Goal: Find specific page/section: Find specific page/section

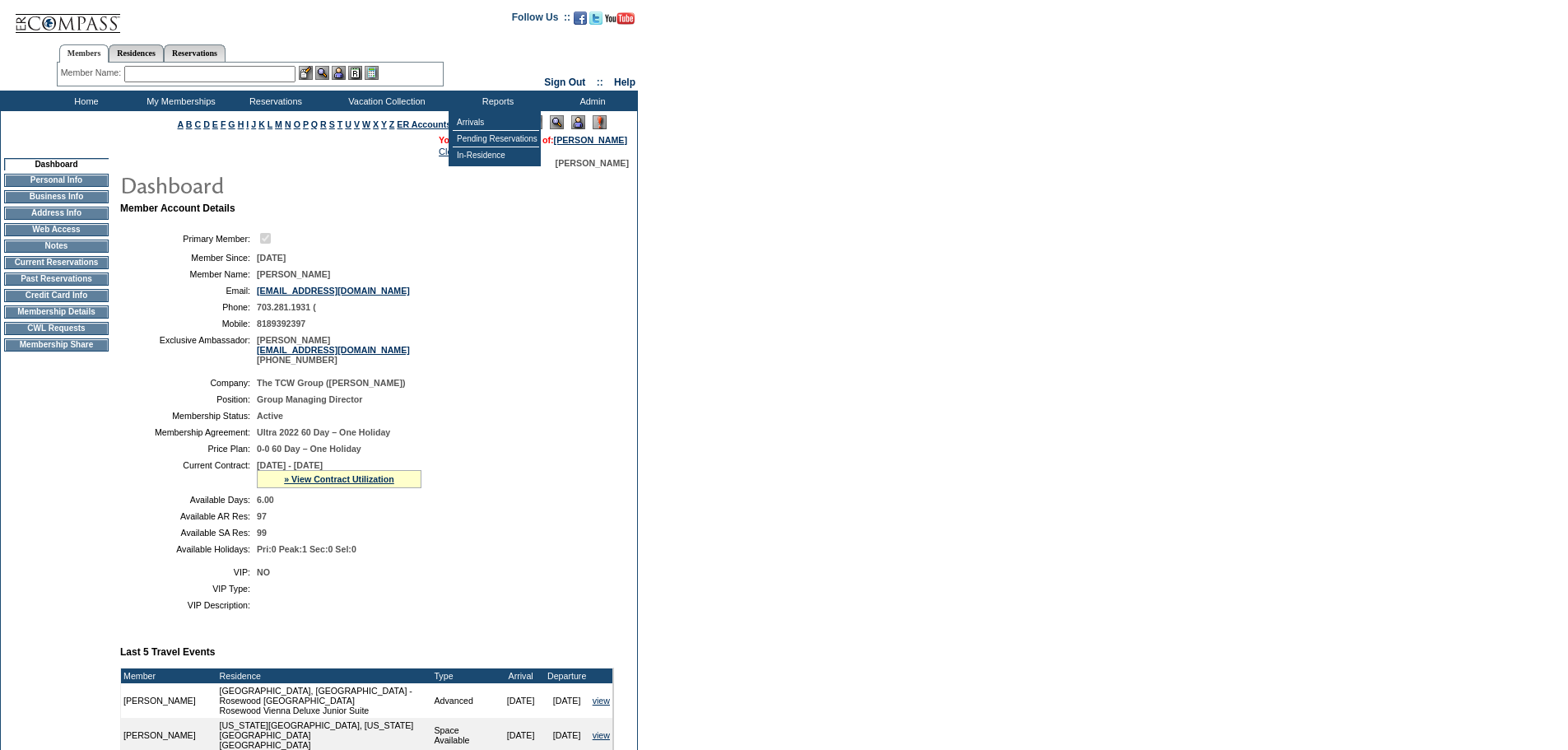
click at [942, 245] on form "Follow Us ::" at bounding box center [784, 635] width 1568 height 1271
click at [914, 247] on form "Follow Us ::" at bounding box center [784, 635] width 1568 height 1271
drag, startPoint x: 809, startPoint y: 547, endPoint x: 173, endPoint y: 612, distance: 639.3
click at [809, 547] on form "Follow Us ::" at bounding box center [784, 635] width 1568 height 1271
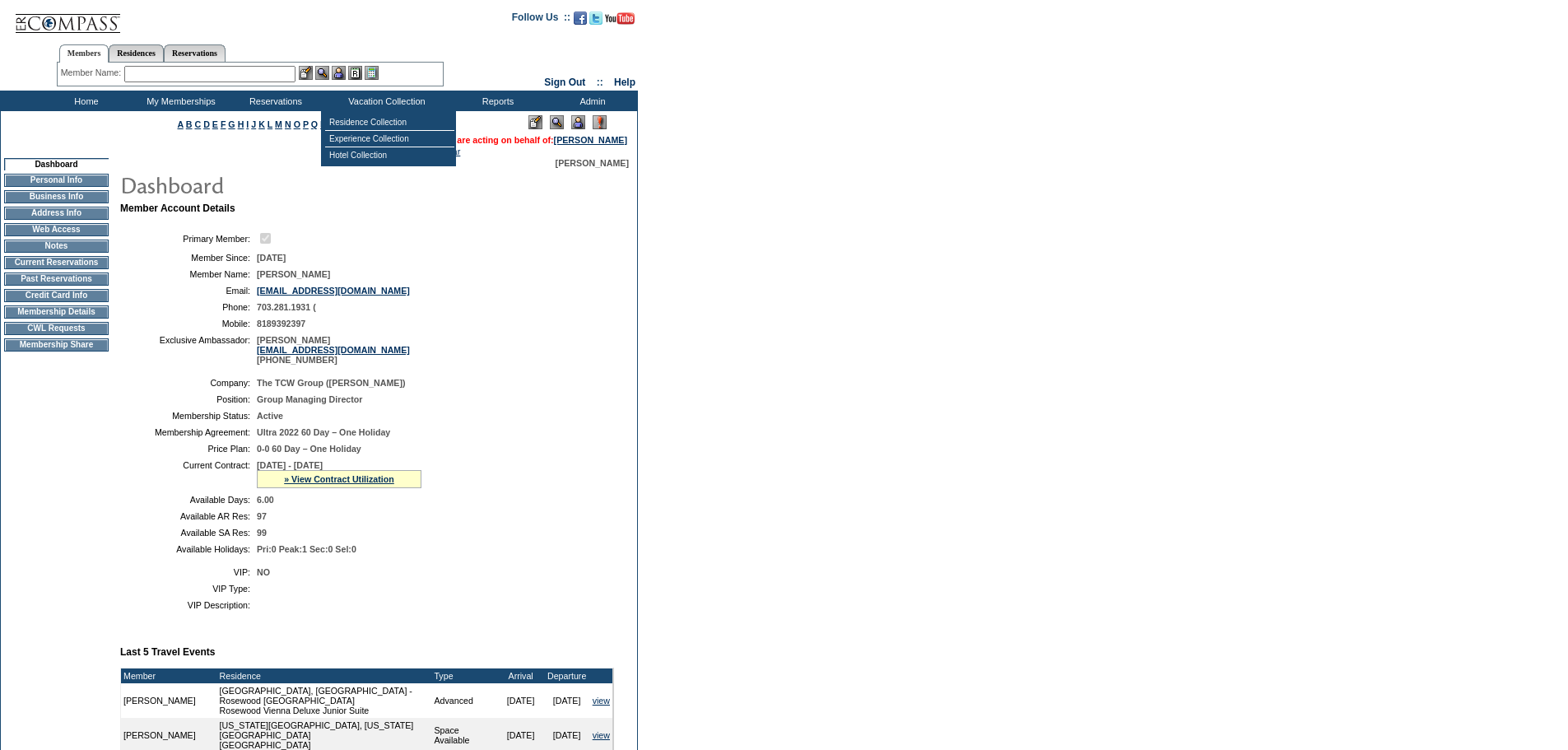
click at [869, 295] on form "Follow Us ::" at bounding box center [784, 635] width 1568 height 1271
click at [169, 74] on input "text" at bounding box center [210, 74] width 172 height 16
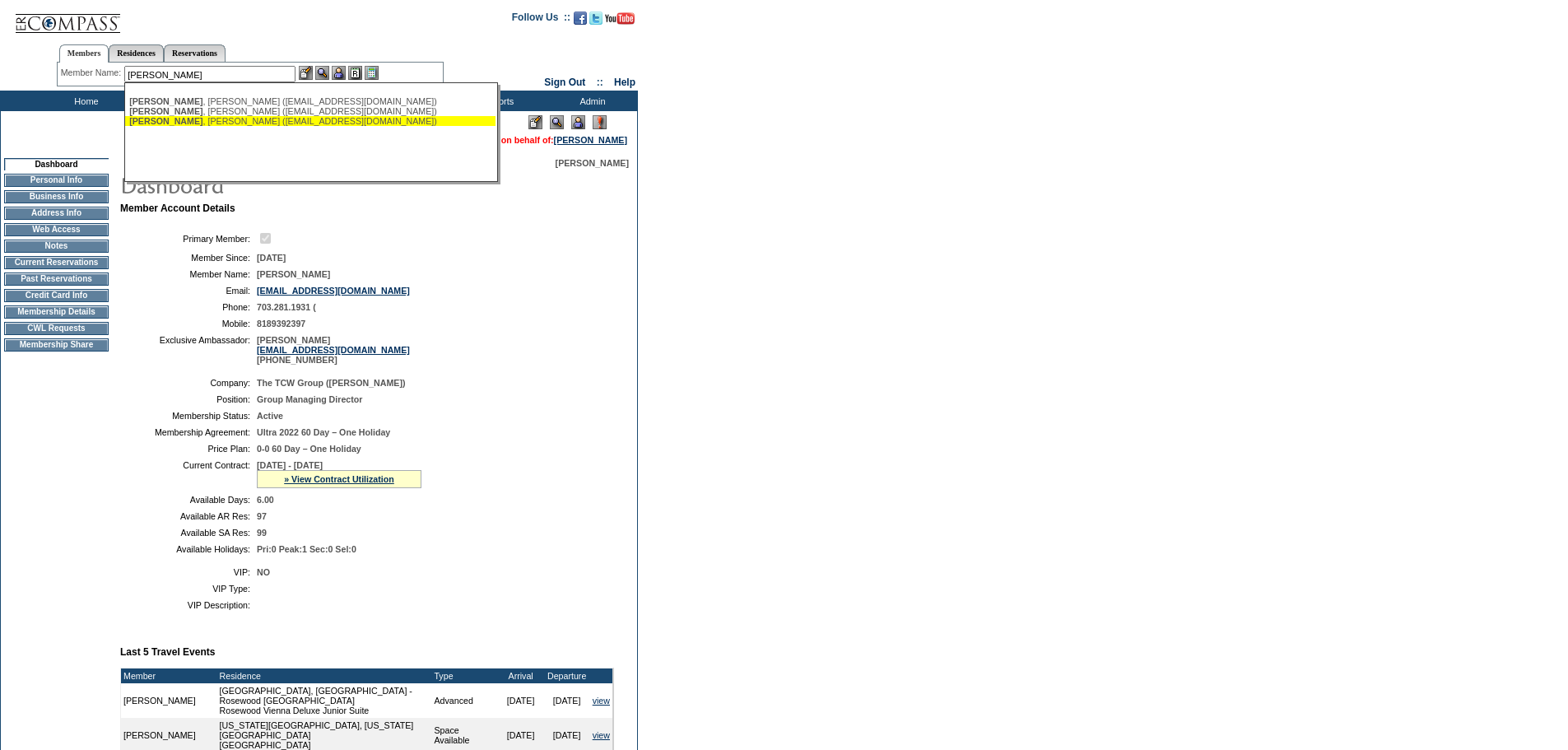
click at [258, 124] on div "Malloy , Robyn (robynmalloy@gmail.com)" at bounding box center [310, 121] width 362 height 10
type input "Malloy, Robyn (robynmalloy@gmail.com)"
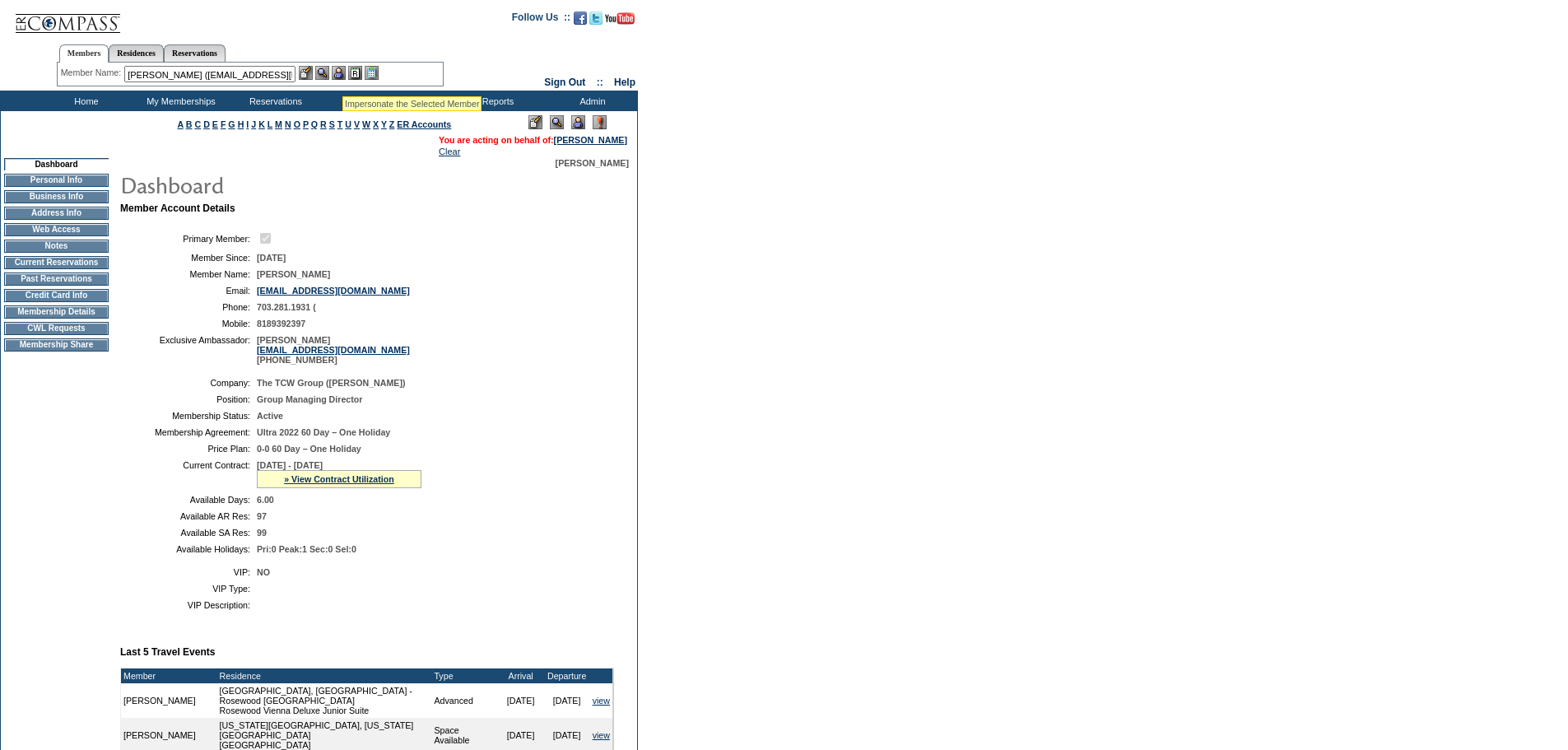
click at [342, 76] on img at bounding box center [339, 73] width 14 height 14
click at [323, 76] on img at bounding box center [322, 73] width 14 height 14
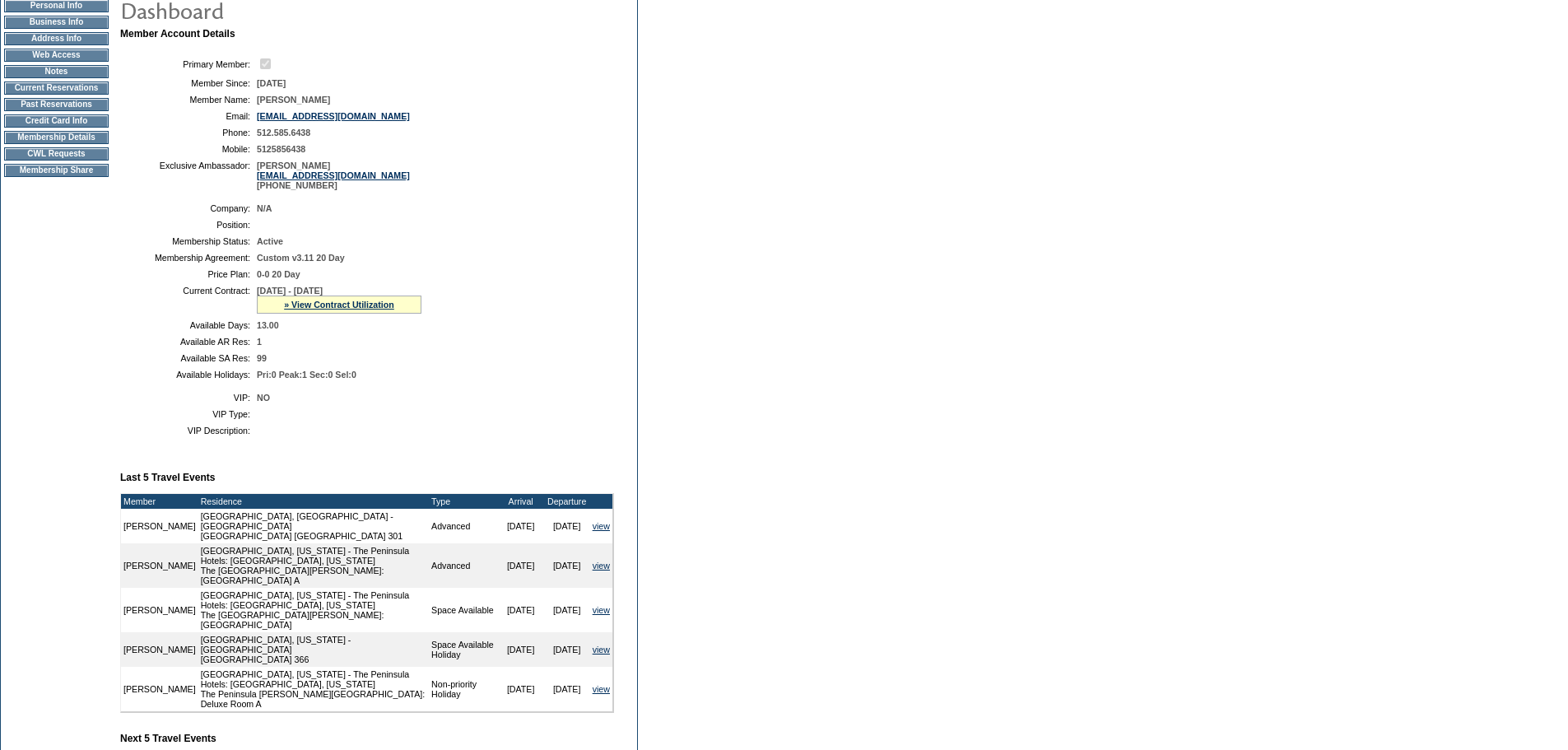
scroll to position [161, 0]
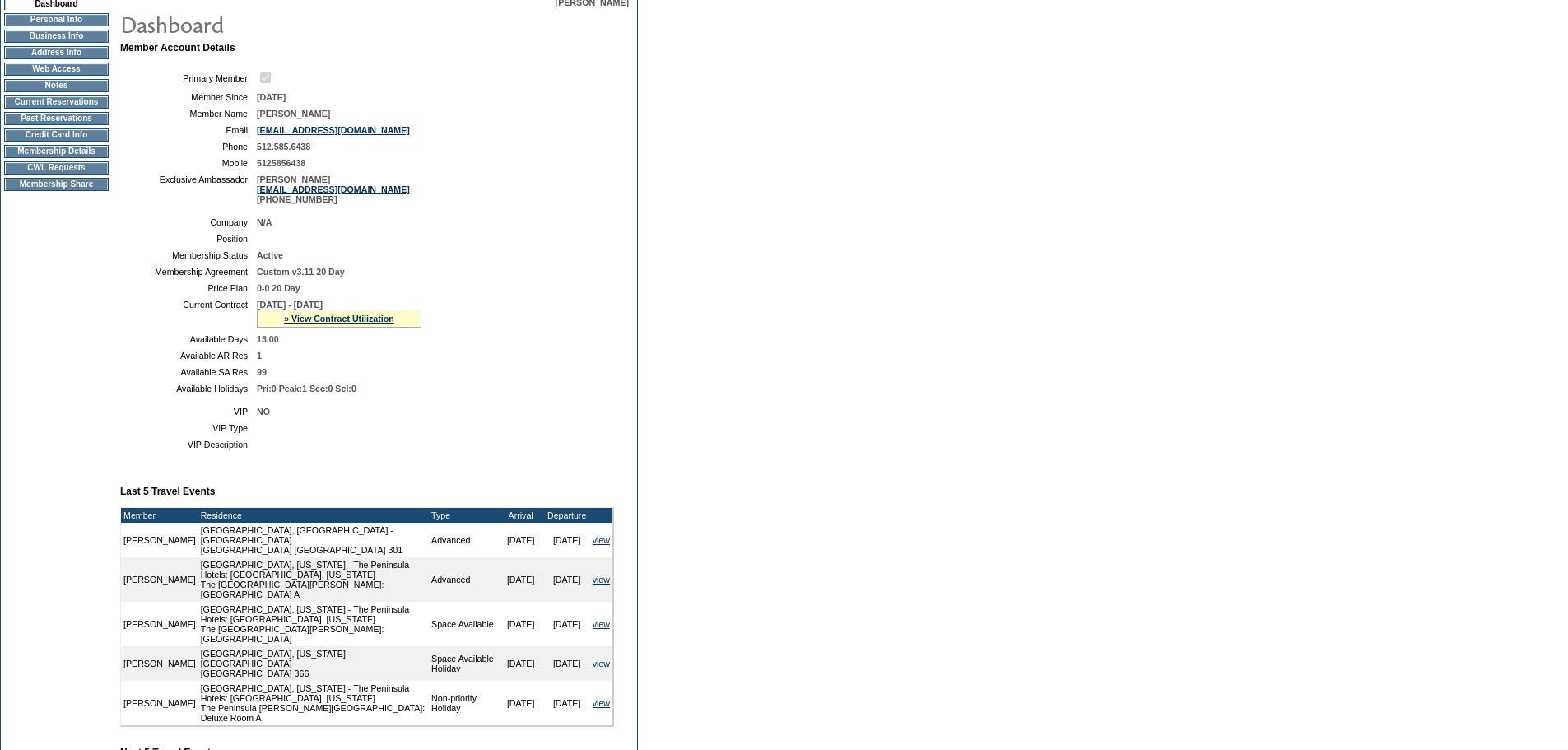
click at [59, 174] on td "CWL Requests" at bounding box center [56, 168] width 104 height 14
